Goal: Navigation & Orientation: Find specific page/section

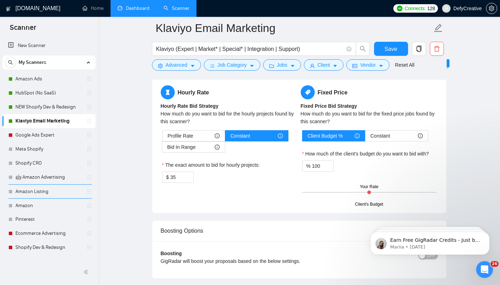
scroll to position [123, 0]
click at [123, 8] on link "Dashboard" at bounding box center [134, 8] width 32 height 6
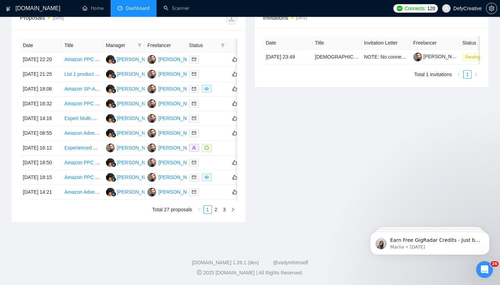
scroll to position [107, 0]
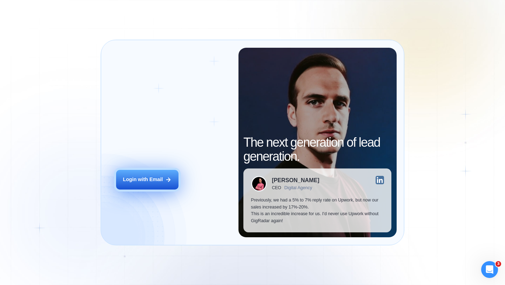
click at [136, 179] on div "Login with Email" at bounding box center [143, 179] width 40 height 7
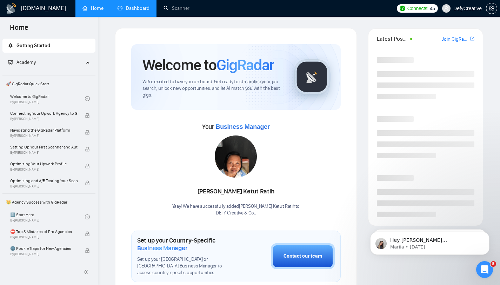
click at [139, 11] on link "Dashboard" at bounding box center [134, 8] width 32 height 6
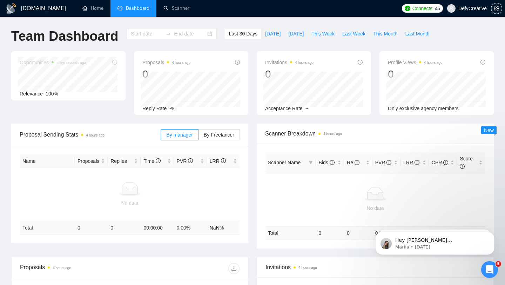
type input "[DATE]"
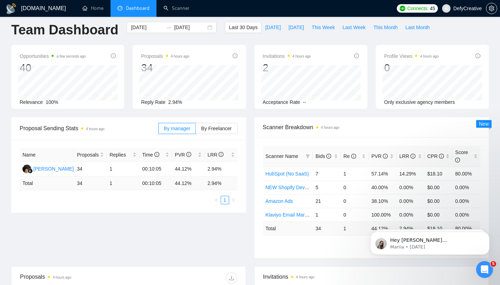
scroll to position [7, 0]
click at [173, 9] on link "Scanner" at bounding box center [176, 8] width 26 height 6
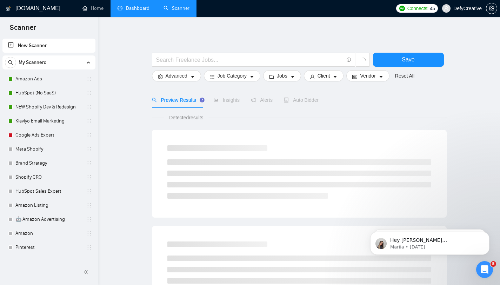
click at [130, 6] on link "Dashboard" at bounding box center [134, 8] width 32 height 6
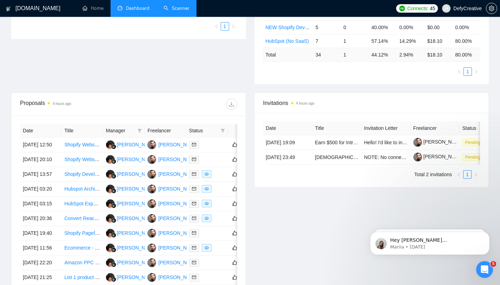
scroll to position [181, 0]
